Goal: Transaction & Acquisition: Purchase product/service

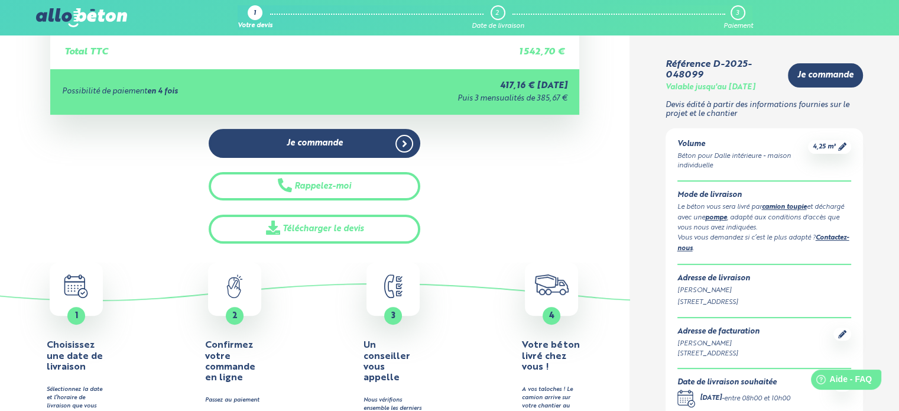
scroll to position [296, 0]
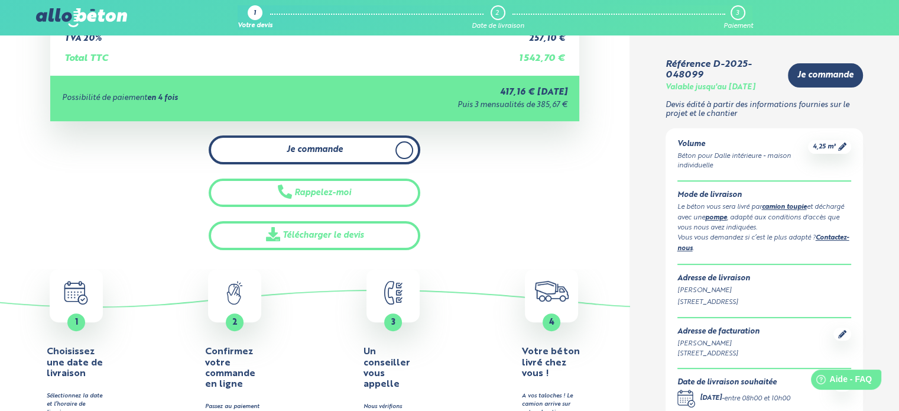
click at [316, 148] on span "Je commande" at bounding box center [315, 150] width 56 height 10
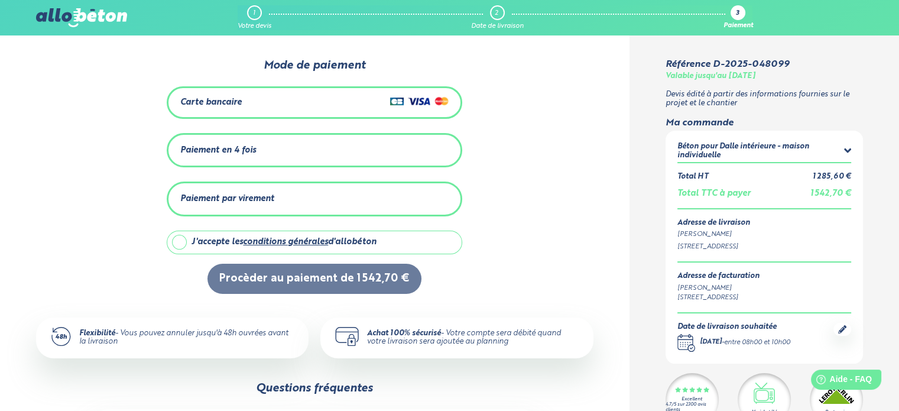
click at [270, 148] on div "Paiement en 4 fois" at bounding box center [314, 151] width 268 height 20
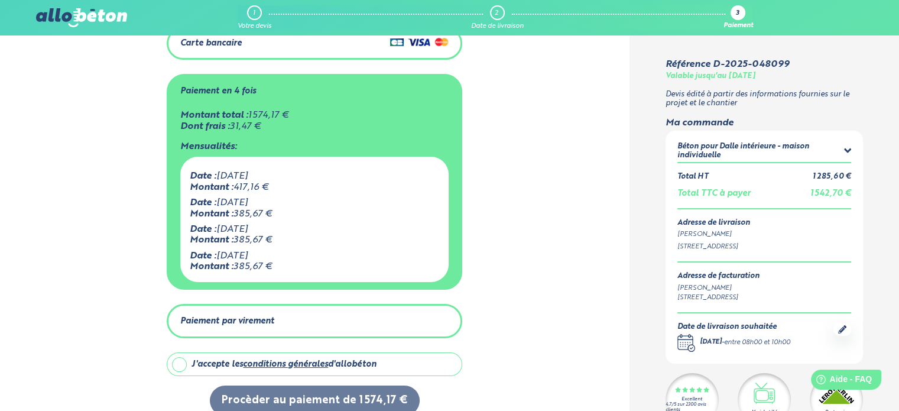
scroll to position [118, 0]
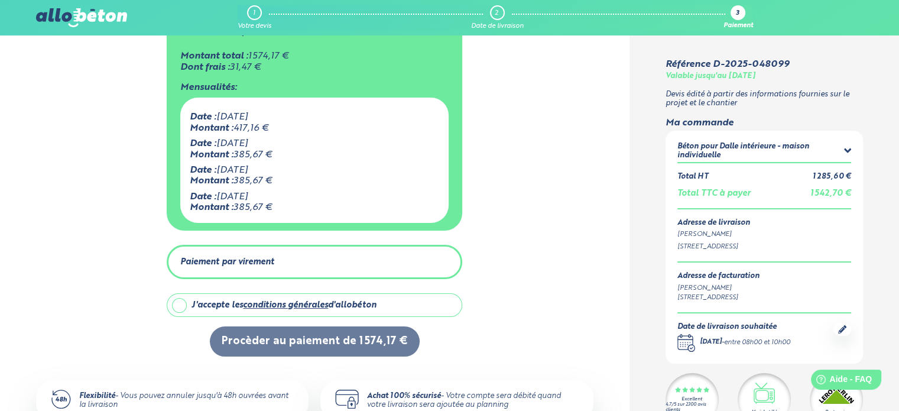
click at [179, 304] on label "J'accepte les conditions générales d'allobéton" at bounding box center [315, 305] width 296 height 24
checkbox input "true"
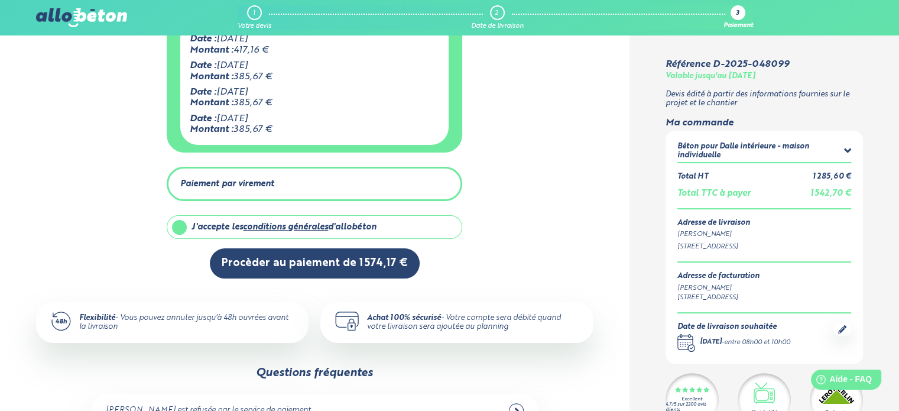
scroll to position [237, 0]
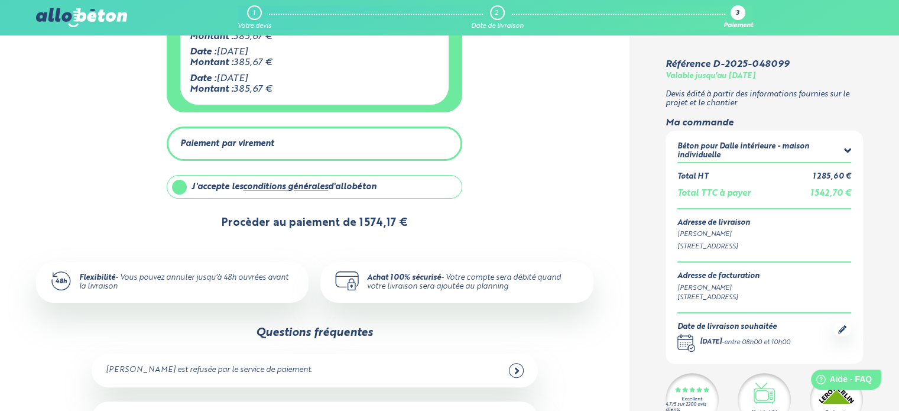
click at [326, 226] on button "Procèder au paiement de 1 574,17 €" at bounding box center [315, 223] width 210 height 30
